Goal: Information Seeking & Learning: Find specific fact

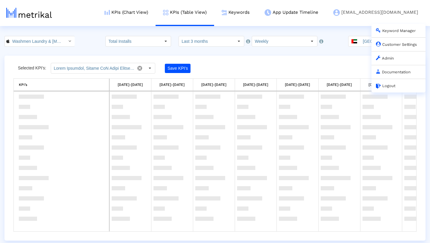
scroll to position [139, 0]
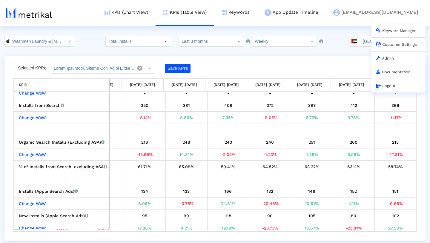
click at [391, 57] on link "Admin" at bounding box center [385, 58] width 18 height 4
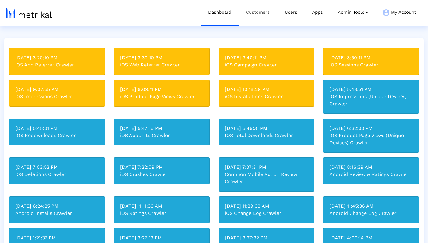
click at [260, 14] on link "Customers" at bounding box center [258, 12] width 39 height 25
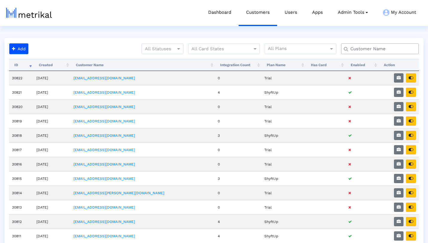
click at [364, 48] on input "text" at bounding box center [381, 49] width 70 height 6
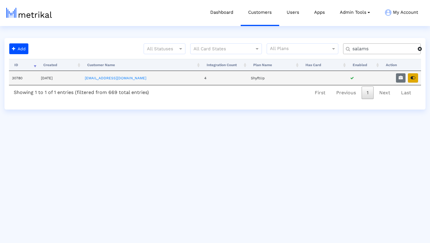
type input "salams"
click at [417, 77] on button "button" at bounding box center [413, 77] width 10 height 9
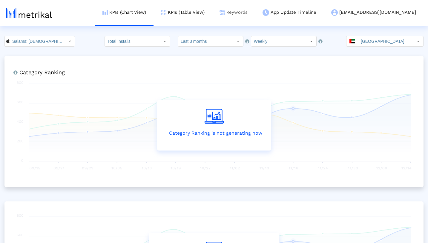
click at [255, 9] on link "Keywords" at bounding box center [233, 12] width 43 height 25
click at [379, 42] on input "[GEOGRAPHIC_DATA]" at bounding box center [385, 41] width 55 height 10
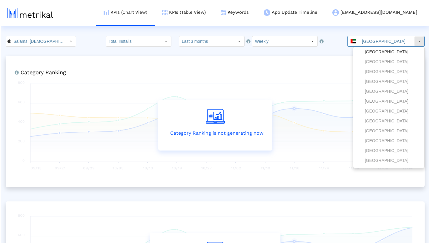
scroll to position [649, 0]
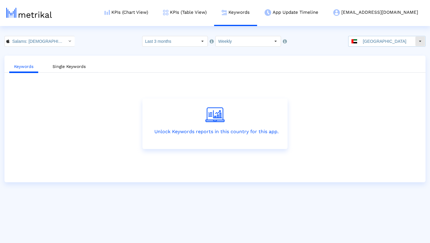
click at [415, 44] on input "[GEOGRAPHIC_DATA]" at bounding box center [387, 41] width 55 height 10
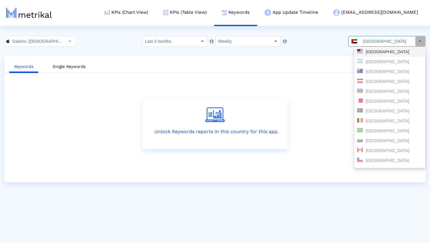
click at [395, 48] on div "[GEOGRAPHIC_DATA]" at bounding box center [390, 52] width 70 height 10
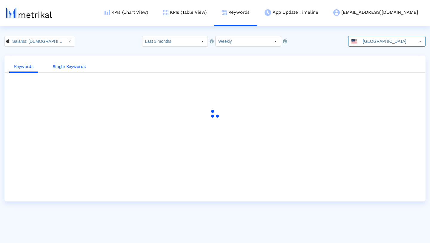
click at [63, 66] on link "Single Keywords" at bounding box center [69, 66] width 43 height 11
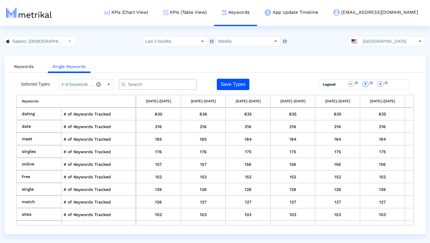
click at [145, 87] on input "text" at bounding box center [159, 84] width 70 height 6
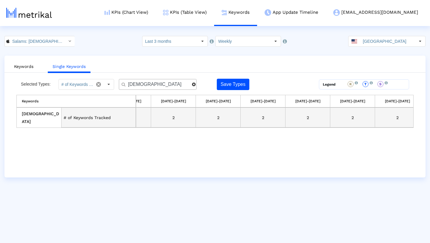
scroll to position [0, 305]
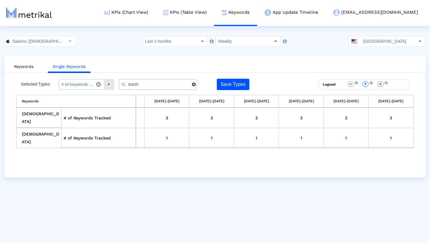
type input "sunn"
click at [112, 83] on div "Select" at bounding box center [109, 84] width 10 height 10
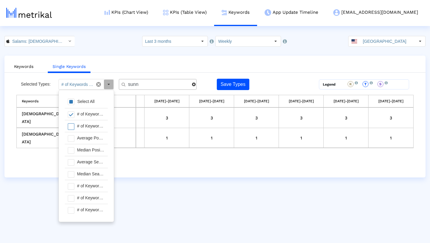
click at [90, 125] on div "# of Keywords Ranked For" at bounding box center [91, 126] width 34 height 12
type input "# of Keywords Tracked, # of Keywords Ranked For"
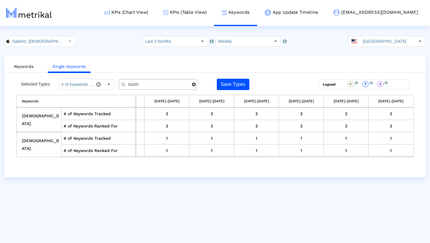
drag, startPoint x: 142, startPoint y: 86, endPoint x: 117, endPoint y: 85, distance: 25.4
click at [118, 85] on div "Selected Types: # of Keywords Tracked, # of Keywords Ranked For sunn Save Types" at bounding box center [165, 84] width 298 height 11
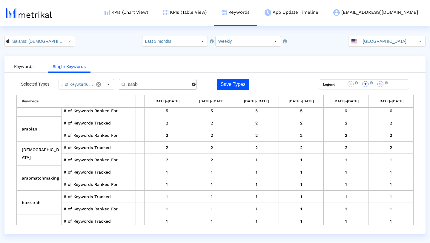
scroll to position [0, 307]
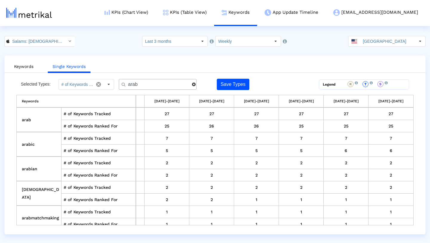
click at [171, 84] on input "arab" at bounding box center [158, 84] width 68 height 6
drag, startPoint x: 171, startPoint y: 84, endPoint x: 101, endPoint y: 84, distance: 70.2
click at [101, 84] on div "Selected Types: # of Keywords Tracked, # of Keywords Ranked For Pull down to re…" at bounding box center [165, 84] width 298 height 11
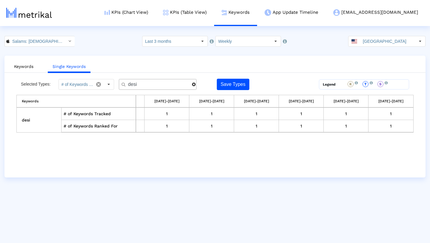
scroll to position [0, 305]
type input "desi"
click at [109, 83] on div "Select" at bounding box center [109, 84] width 10 height 10
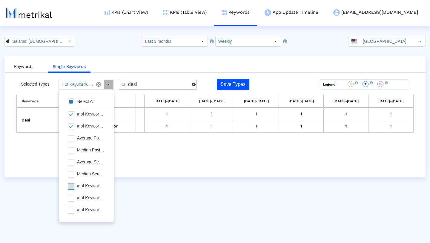
click at [72, 186] on span at bounding box center [71, 186] width 7 height 7
click at [72, 197] on span at bounding box center [71, 198] width 7 height 7
click at [72, 211] on span at bounding box center [71, 210] width 7 height 7
type input "# of Keywords Tracked, # of Keywords Ranked For, # of Keywords in Top 1, # of K…"
click at [184, 178] on html "KPIs (Chart View) KPIs (Table View) Keywords App Update Timeline salams@shyftup…" at bounding box center [215, 89] width 430 height 178
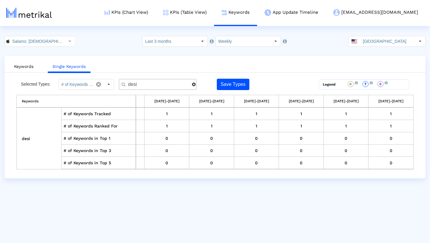
drag, startPoint x: 157, startPoint y: 83, endPoint x: 116, endPoint y: 83, distance: 40.9
click at [116, 83] on div "Selected Types: # of Keywords Tracked, # of Keywords Ranked For, # of Keywords …" at bounding box center [165, 84] width 298 height 11
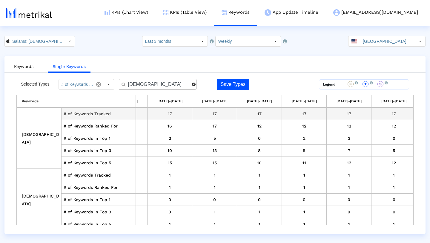
scroll to position [0, 307]
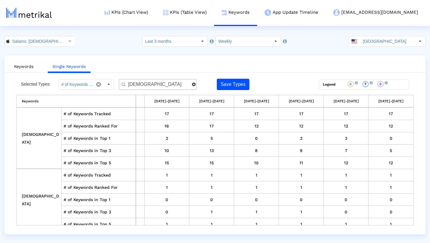
type input "muslims"
click at [192, 83] on span at bounding box center [194, 84] width 4 height 4
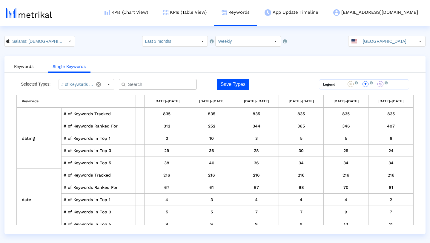
click at [164, 68] on ul "Keywords Single Keywords" at bounding box center [214, 66] width 421 height 14
